Goal: Transaction & Acquisition: Download file/media

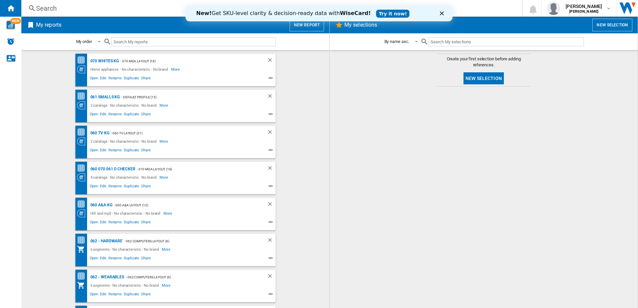
click at [441, 17] on div "New! Get SKU-level clarity & decision-ready data with WiseCard! Try it now!" at bounding box center [319, 13] width 267 height 11
click at [441, 14] on polygon "Close" at bounding box center [442, 13] width 4 height 4
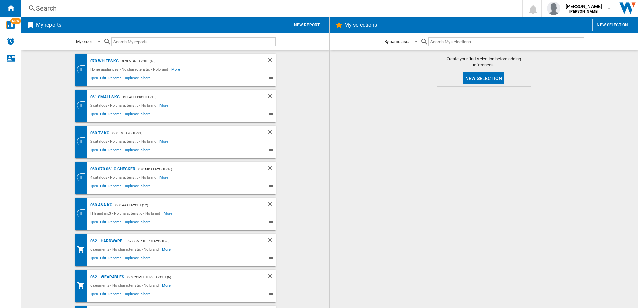
click at [91, 78] on span "Open" at bounding box center [94, 79] width 11 height 8
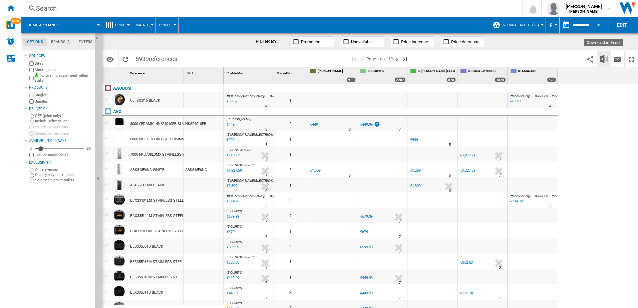
click at [602, 59] on img "Download in Excel" at bounding box center [604, 59] width 8 height 8
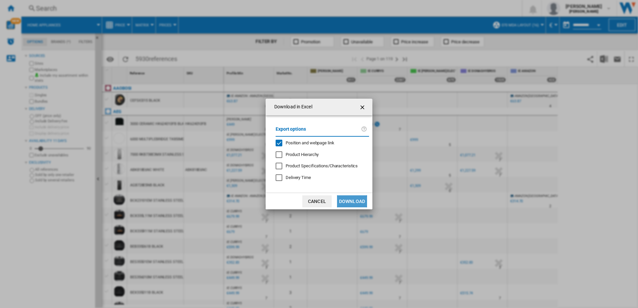
click at [345, 204] on button "Download" at bounding box center [352, 202] width 30 height 12
